Goal: Information Seeking & Learning: Learn about a topic

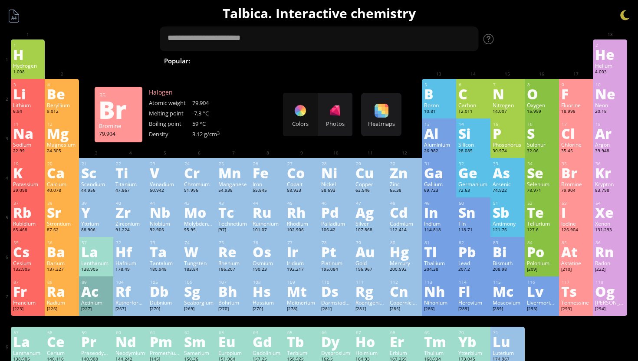
click at [563, 179] on div "Br" at bounding box center [576, 173] width 30 height 14
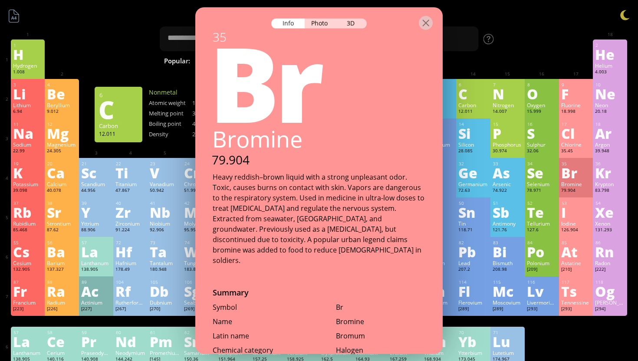
click at [321, 12] on div at bounding box center [318, 22] width 247 height 30
click at [321, 19] on div "Photo" at bounding box center [320, 24] width 31 height 10
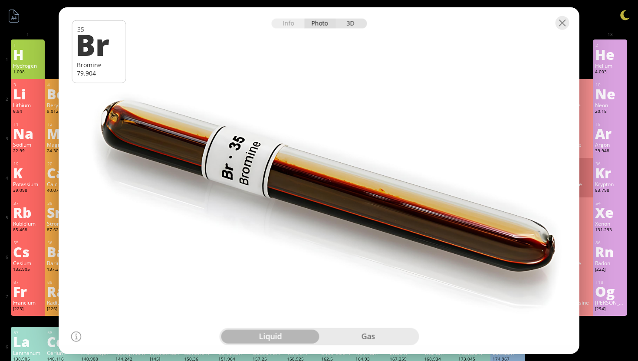
click at [351, 26] on div "3D" at bounding box center [350, 24] width 31 height 10
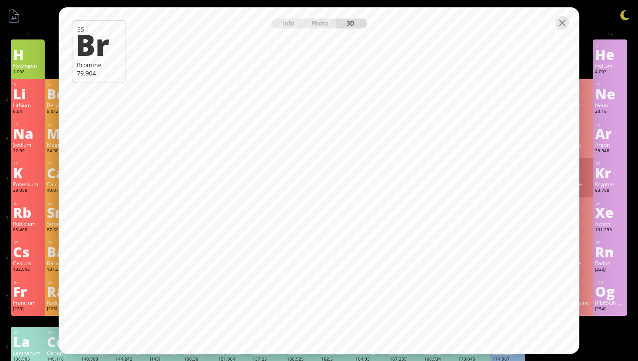
click at [553, 26] on div at bounding box center [319, 22] width 520 height 30
click at [559, 26] on div at bounding box center [563, 23] width 14 height 14
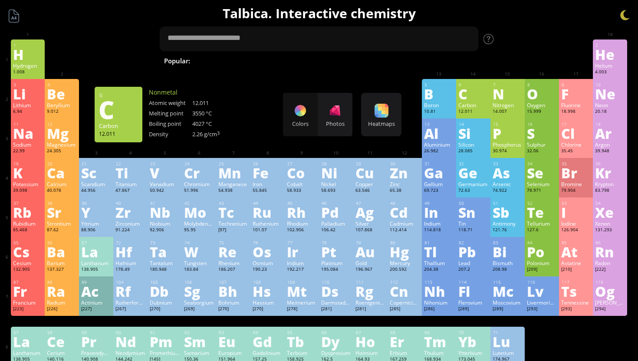
click at [569, 20] on div at bounding box center [563, 23] width 14 height 14
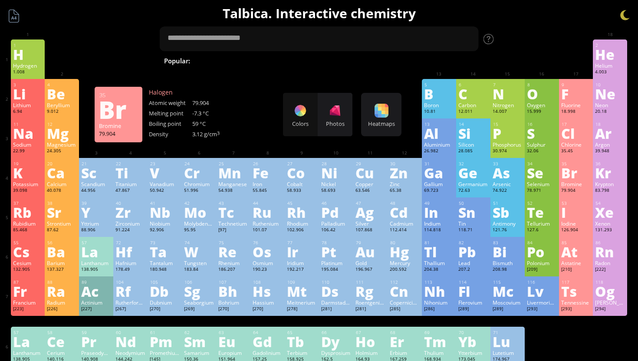
click at [556, 158] on div "16 S Sulphur 32.06 −2, −1, 0, +1, +2, +3, +4, +5, +6 −2, −1, 0, +1, +2, +3, +4,…" at bounding box center [542, 137] width 34 height 39
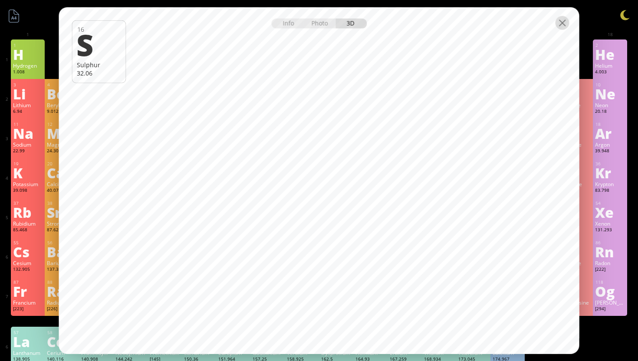
click at [564, 26] on div at bounding box center [563, 23] width 14 height 14
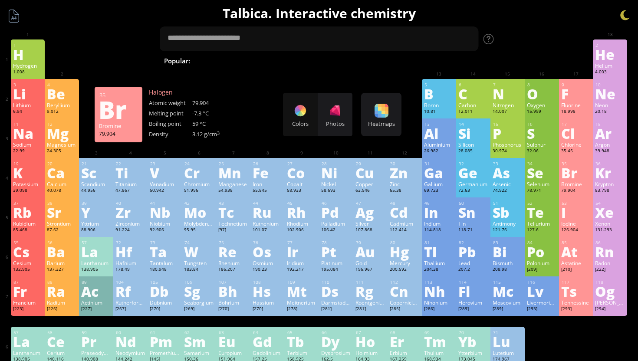
click at [572, 191] on div "79.904" at bounding box center [576, 190] width 30 height 7
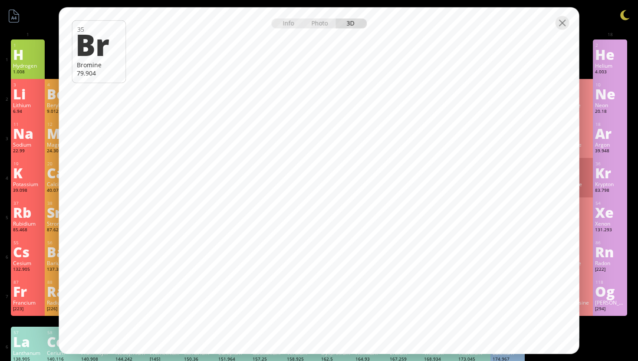
click at [279, 32] on div at bounding box center [319, 22] width 520 height 30
click at [280, 26] on div "Info" at bounding box center [287, 24] width 33 height 10
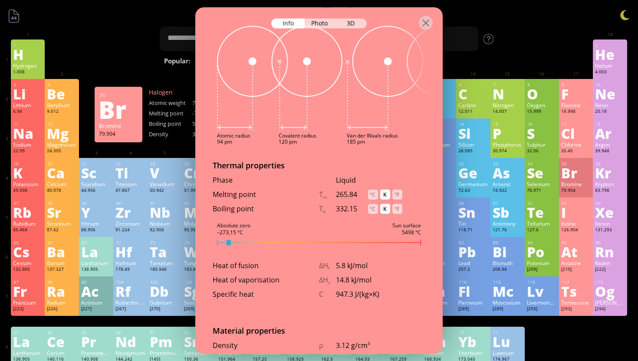
scroll to position [842, 0]
click at [375, 203] on div "°C" at bounding box center [373, 208] width 10 height 10
click at [373, 189] on div "°C" at bounding box center [373, 194] width 10 height 10
click at [386, 203] on div "K" at bounding box center [385, 208] width 10 height 10
click at [385, 189] on div "K" at bounding box center [385, 194] width 10 height 10
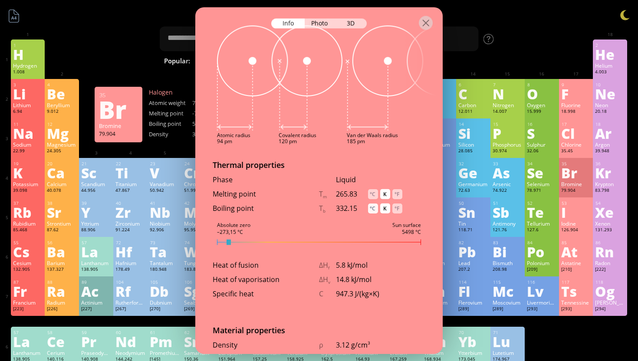
click at [371, 203] on div "°C" at bounding box center [373, 208] width 10 height 10
click at [371, 189] on div "°C" at bounding box center [373, 194] width 10 height 10
drag, startPoint x: 341, startPoint y: 170, endPoint x: 355, endPoint y: 170, distance: 14.3
click at [355, 174] on div "Liquid" at bounding box center [380, 179] width 89 height 10
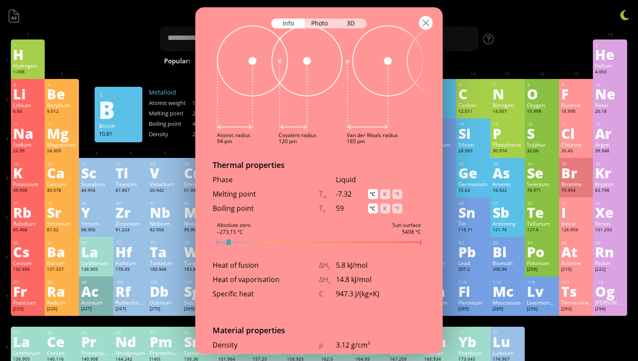
click at [424, 24] on div at bounding box center [426, 23] width 14 height 14
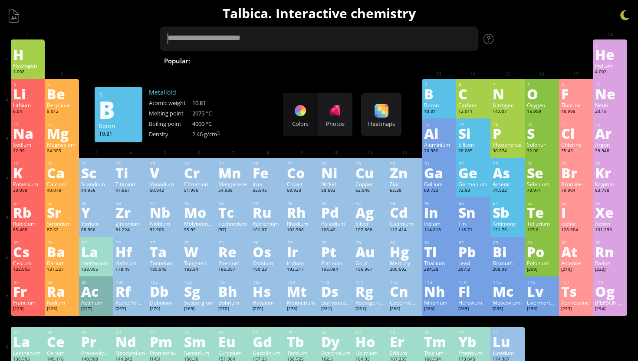
click at [332, 39] on textarea at bounding box center [319, 38] width 319 height 25
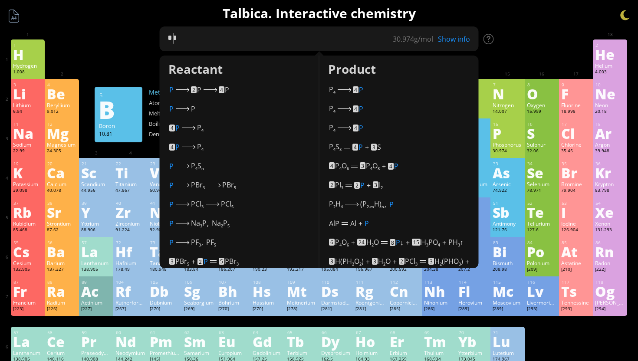
type textarea "**"
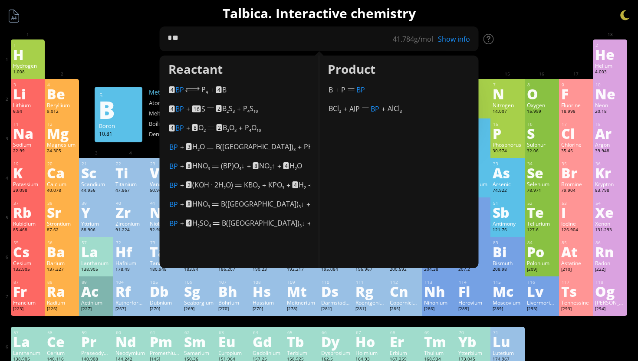
click at [503, 48] on div at bounding box center [508, 46] width 30 height 7
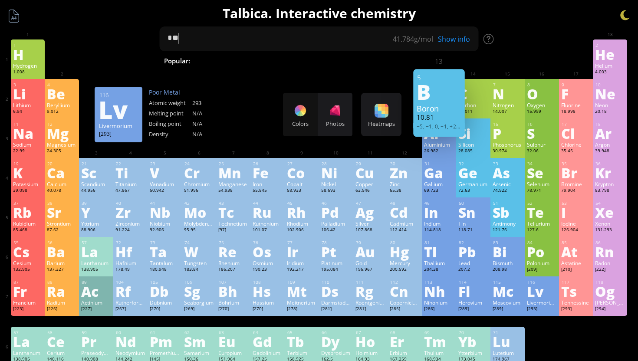
click at [562, 343] on div "1 H Hydrogen 1.008 −1, +1 −1, +1 -259.14 °C -252.87 °C 0.0899 g/l 1s 1 2 He Hel…" at bounding box center [319, 222] width 617 height 366
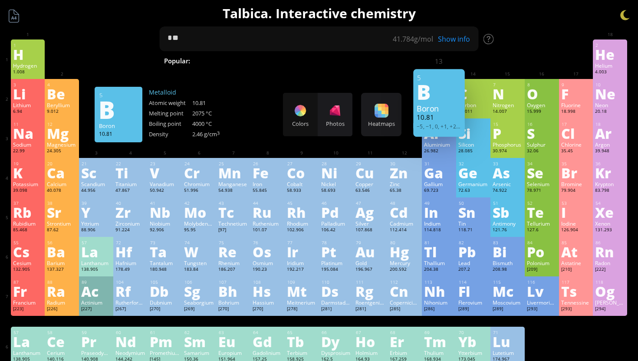
click at [444, 123] on div "10.81" at bounding box center [439, 118] width 45 height 10
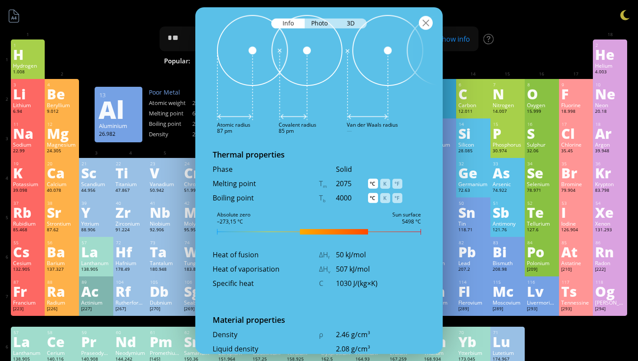
click at [424, 26] on div at bounding box center [426, 23] width 14 height 14
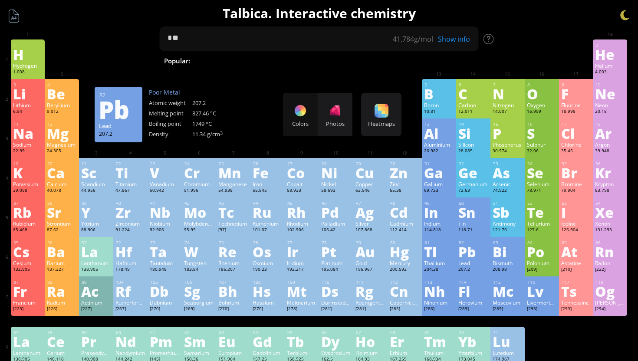
click at [466, 243] on div "82" at bounding box center [474, 243] width 30 height 6
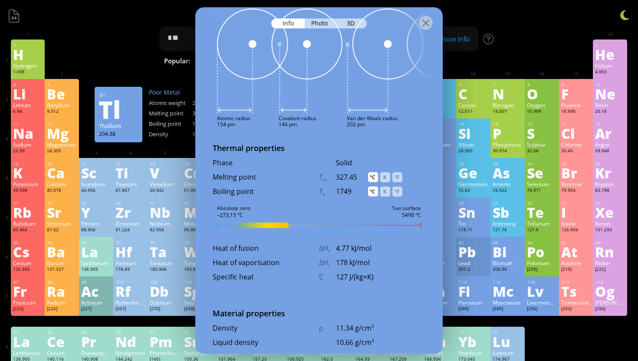
scroll to position [914, 0]
click at [428, 25] on div at bounding box center [426, 23] width 14 height 14
